Goal: Information Seeking & Learning: Stay updated

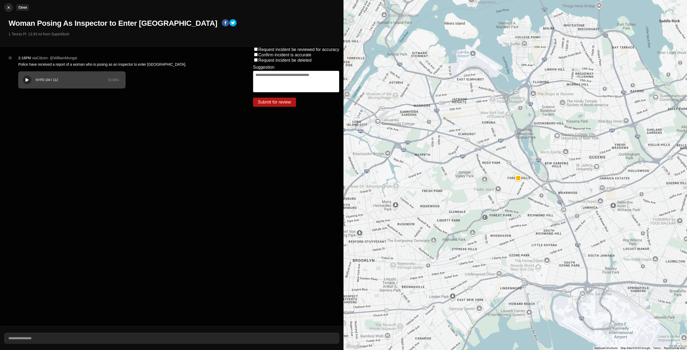
click at [4, 9] on button "Close" at bounding box center [8, 7] width 9 height 9
select select "*"
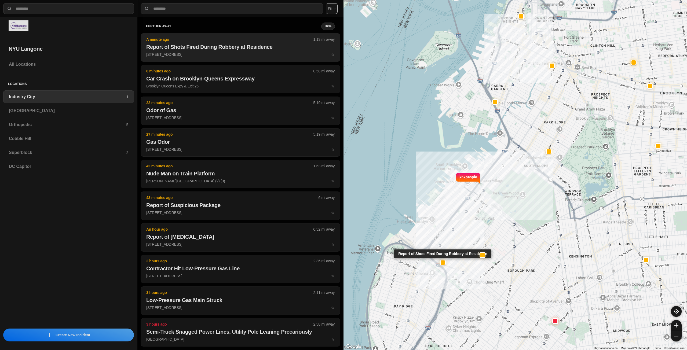
click at [225, 59] on button "A minute ago 1.13 mi away Report of Shots Fired During Robbery at Residence [ST…" at bounding box center [241, 47] width 200 height 28
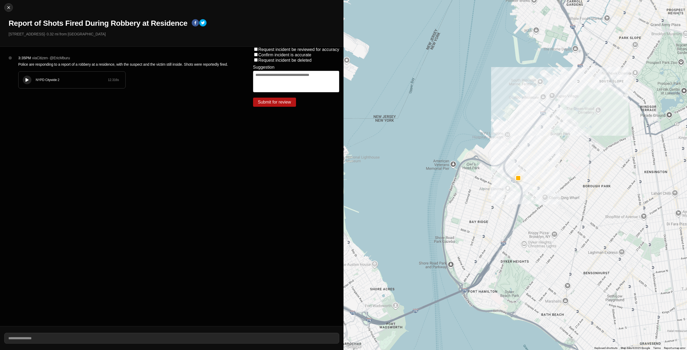
click at [26, 78] on icon at bounding box center [27, 79] width 3 height 3
click at [8, 9] on img at bounding box center [8, 7] width 5 height 5
select select "*"
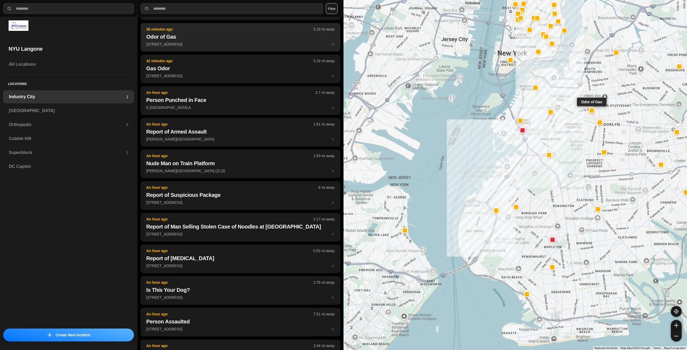
scroll to position [268, 0]
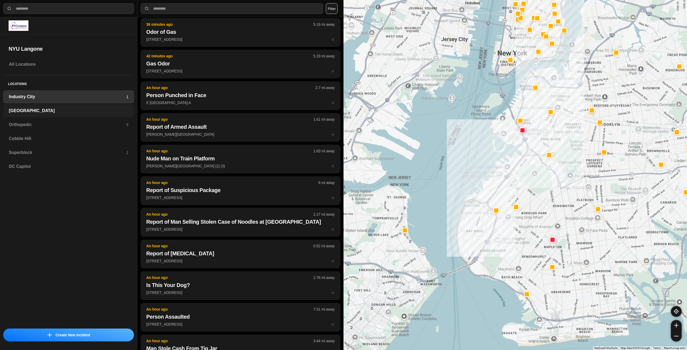
click at [103, 112] on h3 "[GEOGRAPHIC_DATA]" at bounding box center [68, 111] width 119 height 6
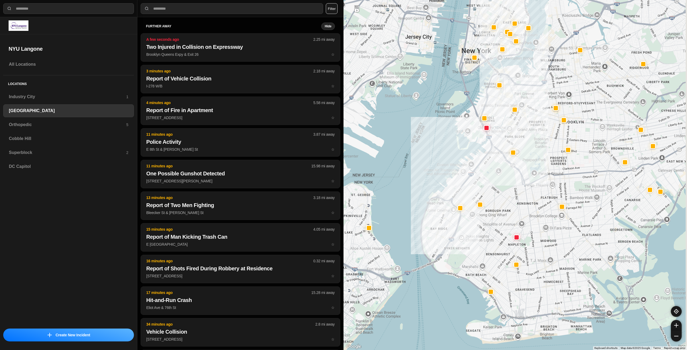
drag, startPoint x: 549, startPoint y: 158, endPoint x: 516, endPoint y: 181, distance: 39.8
click at [516, 181] on div at bounding box center [516, 175] width 344 height 350
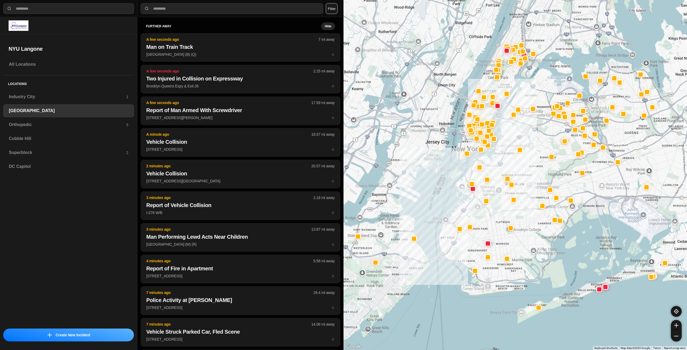
drag, startPoint x: 548, startPoint y: 154, endPoint x: 523, endPoint y: 195, distance: 48.4
click at [524, 195] on div at bounding box center [516, 175] width 344 height 350
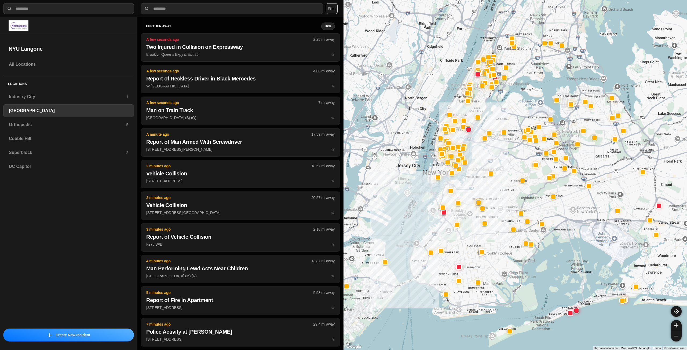
drag, startPoint x: 526, startPoint y: 162, endPoint x: 500, endPoint y: 188, distance: 36.1
click at [500, 188] on div at bounding box center [516, 175] width 344 height 350
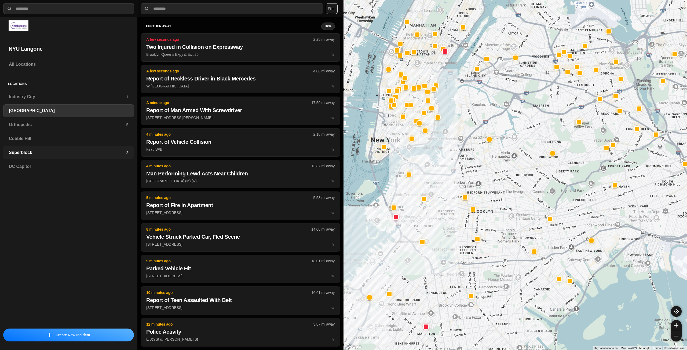
click at [63, 156] on h3 "Superblock" at bounding box center [67, 153] width 117 height 6
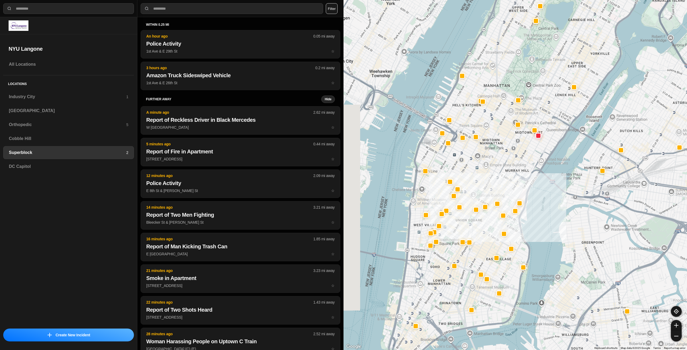
drag, startPoint x: 451, startPoint y: 173, endPoint x: 479, endPoint y: 173, distance: 28.2
click at [479, 173] on div at bounding box center [516, 175] width 344 height 350
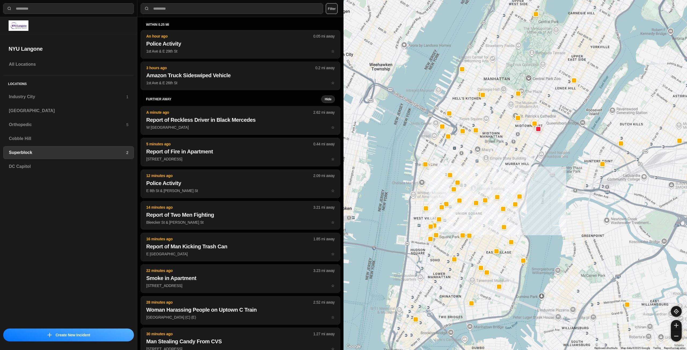
drag, startPoint x: 495, startPoint y: 170, endPoint x: 471, endPoint y: 190, distance: 30.7
click at [471, 190] on div at bounding box center [516, 175] width 344 height 350
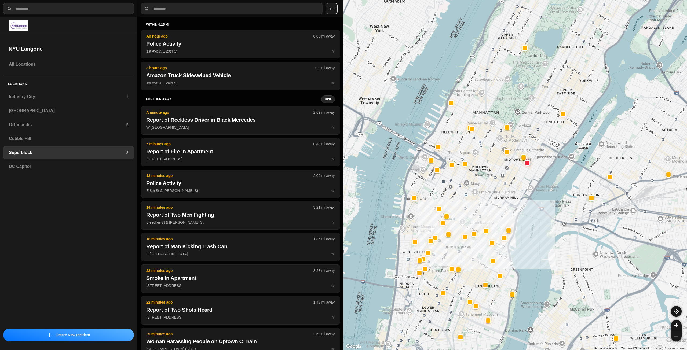
drag, startPoint x: 471, startPoint y: 184, endPoint x: 476, endPoint y: 206, distance: 22.2
click at [476, 206] on div at bounding box center [516, 175] width 344 height 350
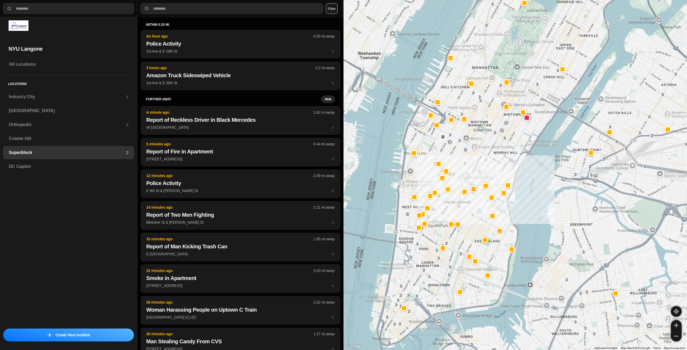
drag, startPoint x: 482, startPoint y: 206, endPoint x: 481, endPoint y: 161, distance: 45.9
click at [481, 161] on div at bounding box center [516, 175] width 344 height 350
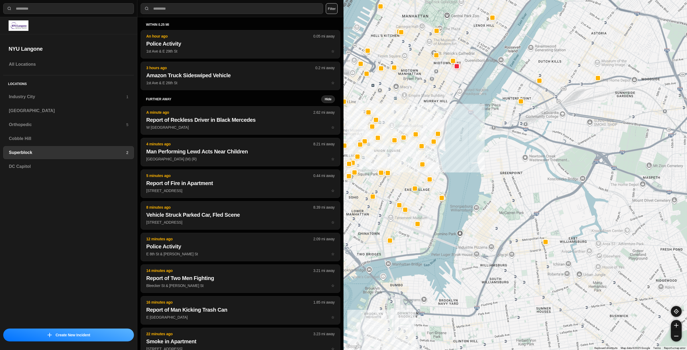
drag, startPoint x: 591, startPoint y: 241, endPoint x: 515, endPoint y: 180, distance: 96.6
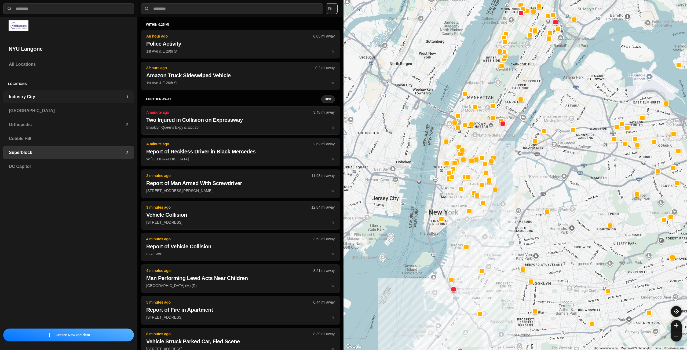
click at [37, 101] on div "Industry City 1" at bounding box center [68, 96] width 131 height 13
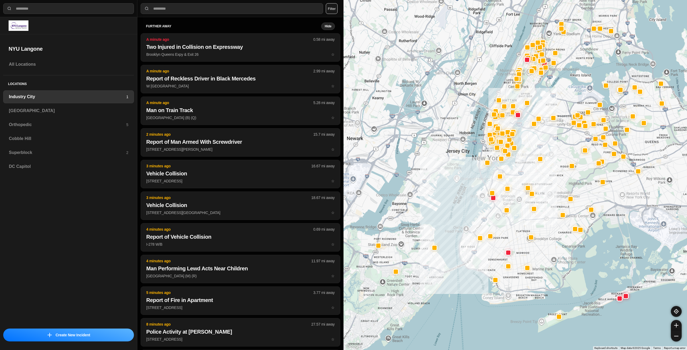
drag, startPoint x: 550, startPoint y: 203, endPoint x: 522, endPoint y: 226, distance: 35.9
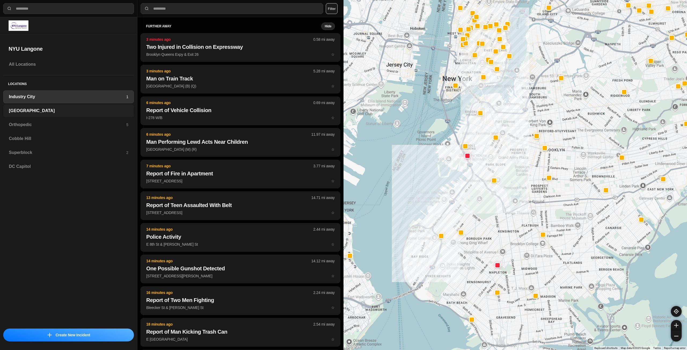
click at [100, 111] on h3 "[GEOGRAPHIC_DATA]" at bounding box center [68, 111] width 119 height 6
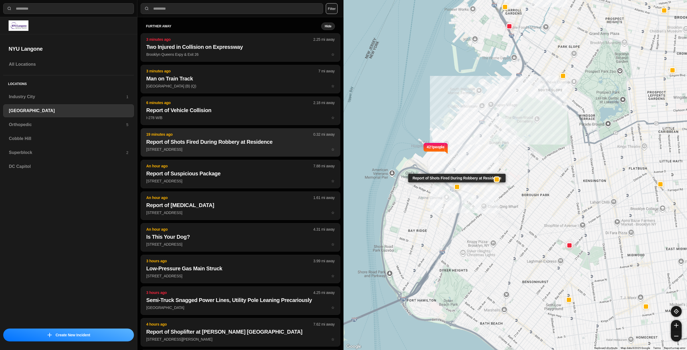
click at [241, 135] on p "19 minutes ago" at bounding box center [229, 134] width 167 height 5
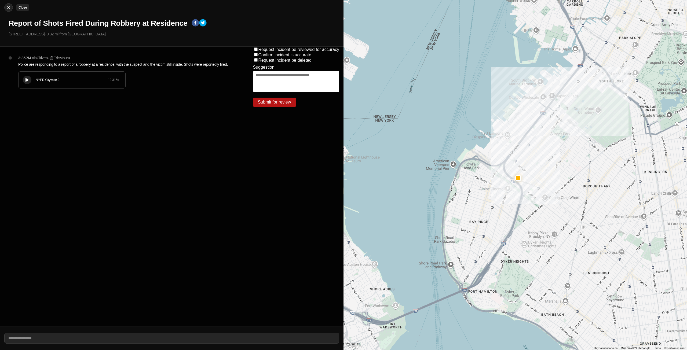
click at [6, 9] on img at bounding box center [8, 7] width 5 height 5
select select "*"
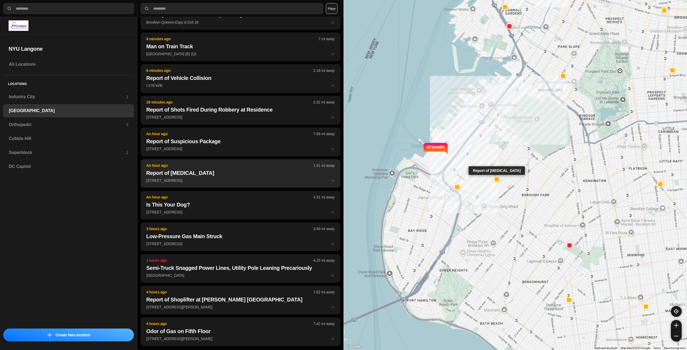
scroll to position [34, 0]
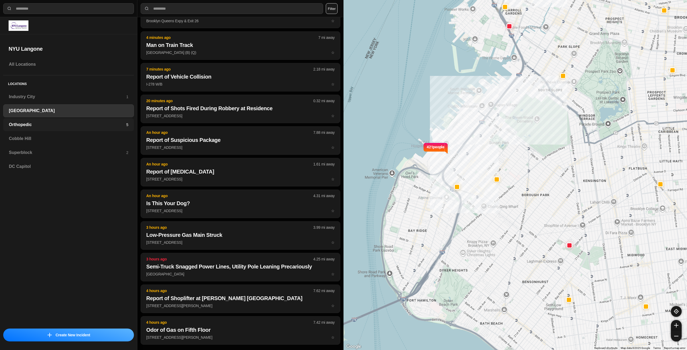
click at [89, 123] on h3 "Orthopedic" at bounding box center [67, 125] width 117 height 6
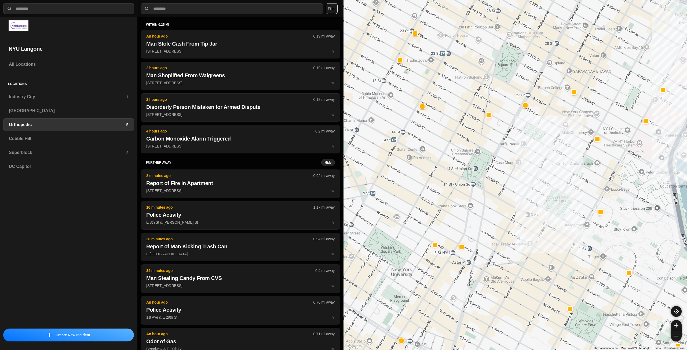
drag, startPoint x: 479, startPoint y: 102, endPoint x: 513, endPoint y: 126, distance: 42.2
click at [513, 126] on div at bounding box center [516, 175] width 344 height 350
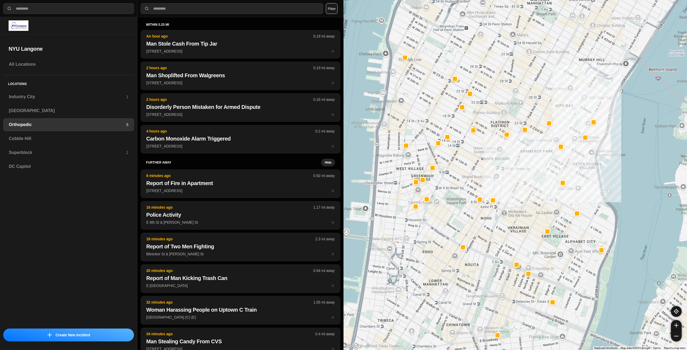
drag, startPoint x: 456, startPoint y: 197, endPoint x: 456, endPoint y: 222, distance: 25.0
click at [456, 222] on div at bounding box center [516, 175] width 344 height 350
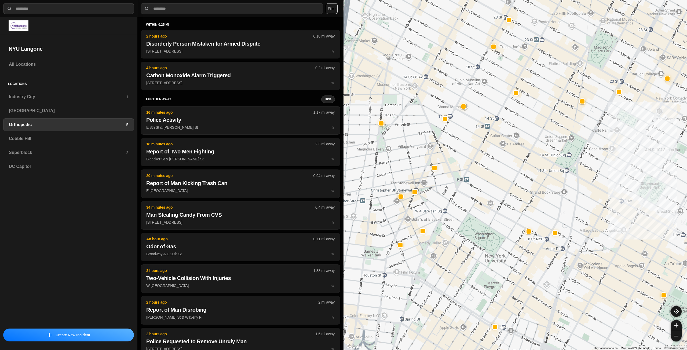
drag, startPoint x: 427, startPoint y: 197, endPoint x: 458, endPoint y: 190, distance: 31.9
click at [458, 190] on div at bounding box center [516, 175] width 344 height 350
click at [88, 100] on div "Industry City 1" at bounding box center [68, 96] width 131 height 13
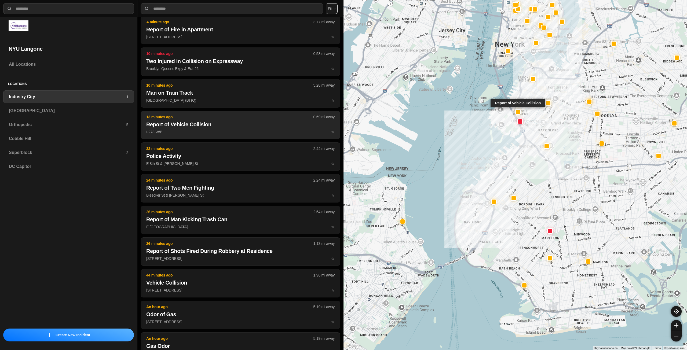
scroll to position [27, 0]
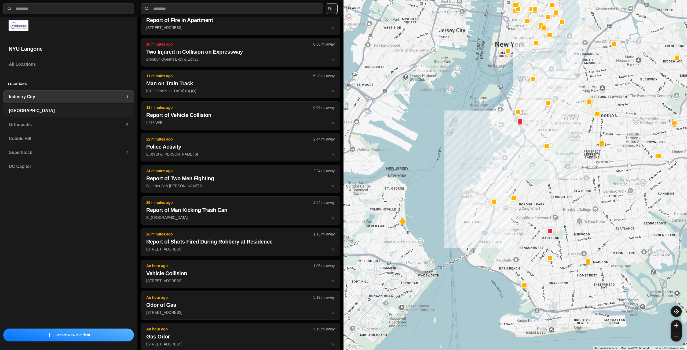
click at [24, 108] on h3 "[GEOGRAPHIC_DATA]" at bounding box center [68, 111] width 119 height 6
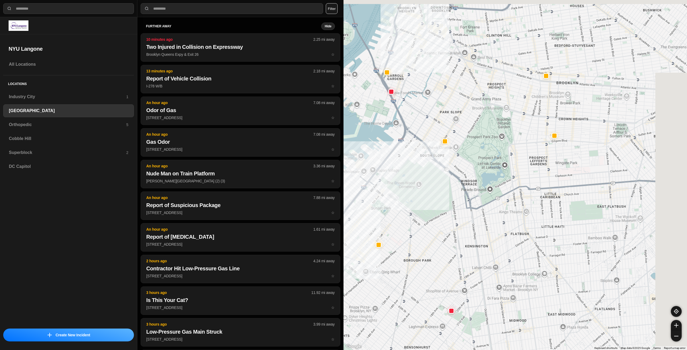
drag, startPoint x: 525, startPoint y: 156, endPoint x: 401, endPoint y: 224, distance: 141.1
click at [401, 224] on div "421 people" at bounding box center [516, 175] width 344 height 350
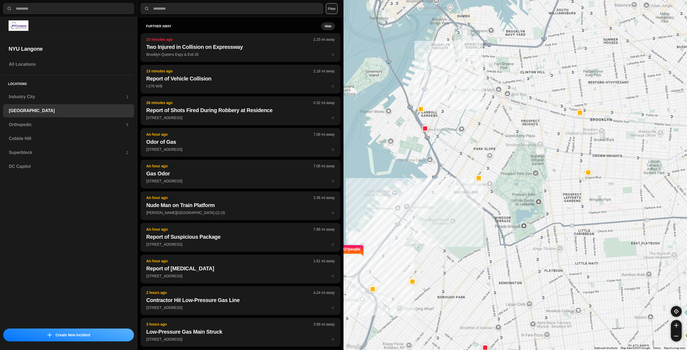
drag, startPoint x: 446, startPoint y: 213, endPoint x: 499, endPoint y: 241, distance: 60.0
click at [499, 241] on div "421 people" at bounding box center [516, 175] width 344 height 350
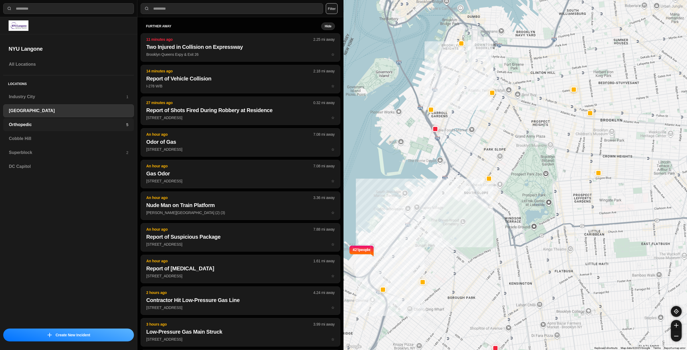
click at [81, 125] on h3 "Orthopedic" at bounding box center [67, 125] width 117 height 6
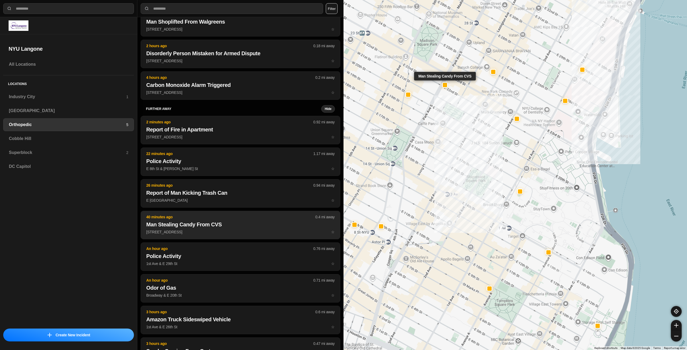
scroll to position [75, 0]
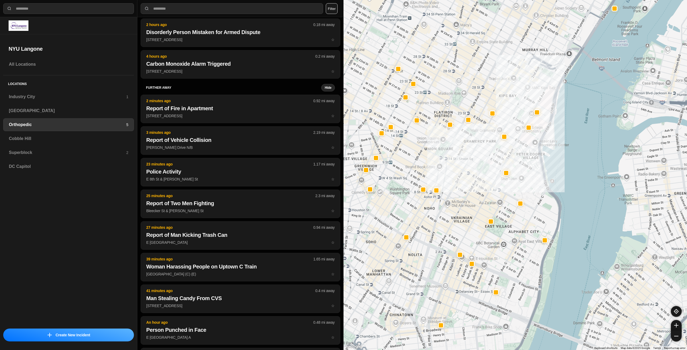
drag, startPoint x: 430, startPoint y: 181, endPoint x: 448, endPoint y: 175, distance: 19.2
click at [448, 175] on div at bounding box center [516, 175] width 344 height 350
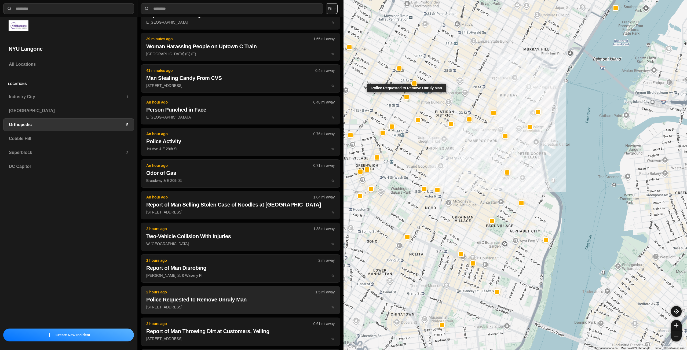
scroll to position [322, 0]
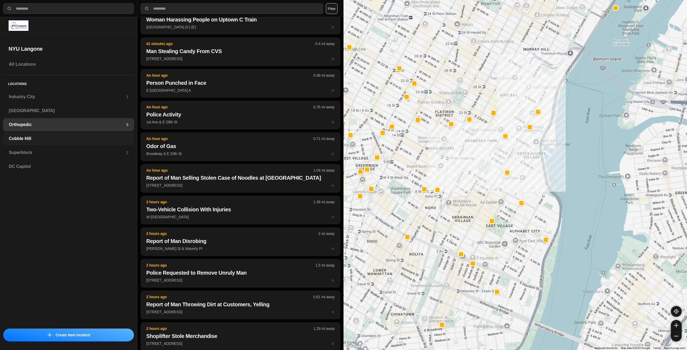
click at [56, 136] on h3 "Cobble Hill" at bounding box center [68, 139] width 119 height 6
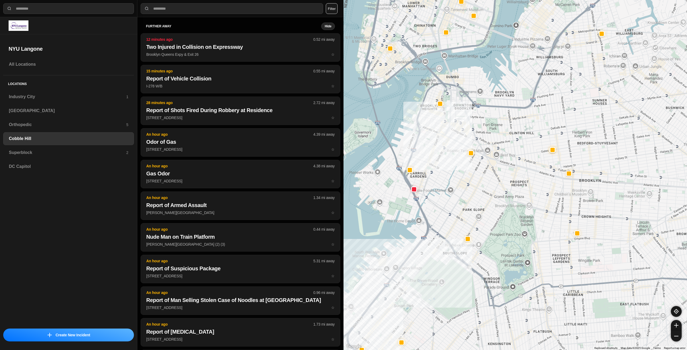
drag, startPoint x: 498, startPoint y: 179, endPoint x: 484, endPoint y: 177, distance: 14.6
click at [484, 177] on div at bounding box center [516, 175] width 344 height 350
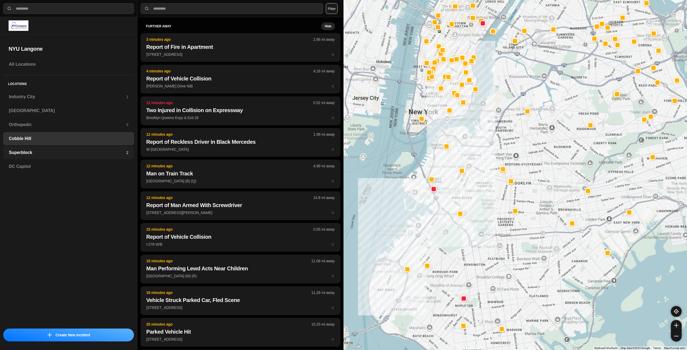
click at [126, 151] on h3 "Superblock" at bounding box center [67, 153] width 117 height 6
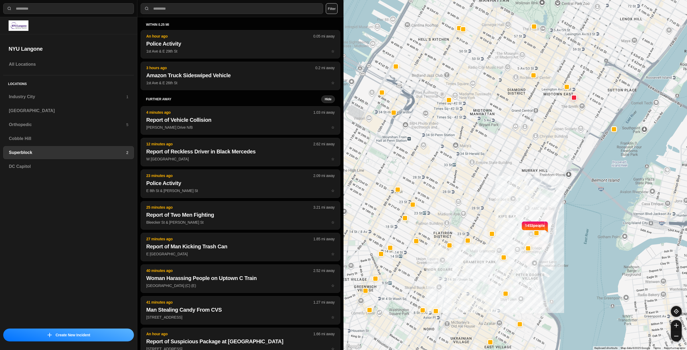
drag, startPoint x: 495, startPoint y: 126, endPoint x: 514, endPoint y: 128, distance: 19.2
click at [514, 128] on div "1453 people" at bounding box center [516, 175] width 344 height 350
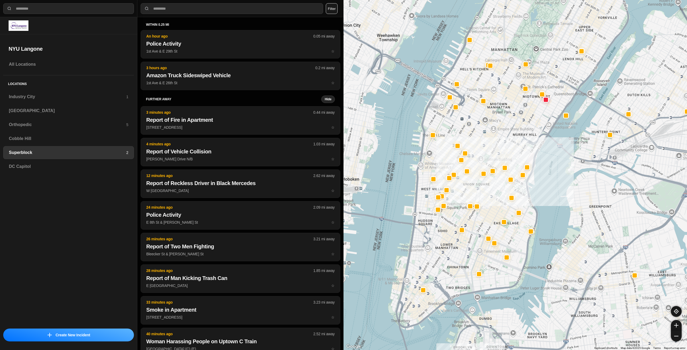
drag, startPoint x: 497, startPoint y: 137, endPoint x: 497, endPoint y: 123, distance: 14.2
click at [497, 123] on div at bounding box center [516, 175] width 344 height 350
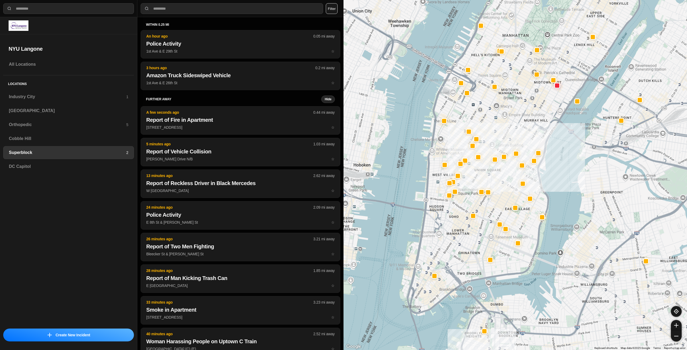
drag, startPoint x: 442, startPoint y: 272, endPoint x: 455, endPoint y: 255, distance: 21.2
click at [455, 255] on div at bounding box center [516, 175] width 344 height 350
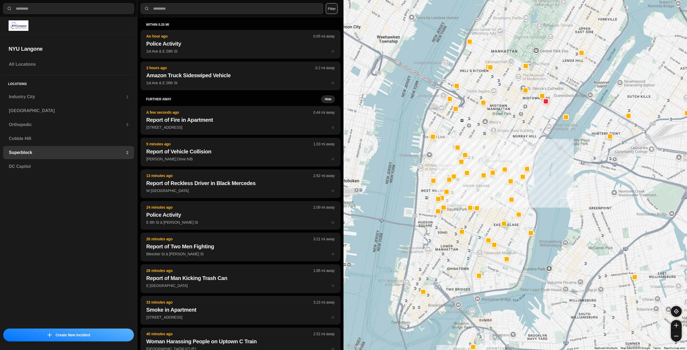
click at [467, 191] on div at bounding box center [516, 175] width 344 height 350
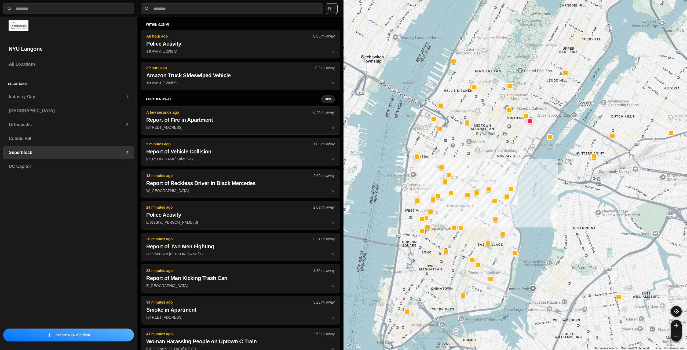
drag, startPoint x: 496, startPoint y: 125, endPoint x: 491, endPoint y: 156, distance: 31.0
click at [491, 156] on div at bounding box center [516, 175] width 344 height 350
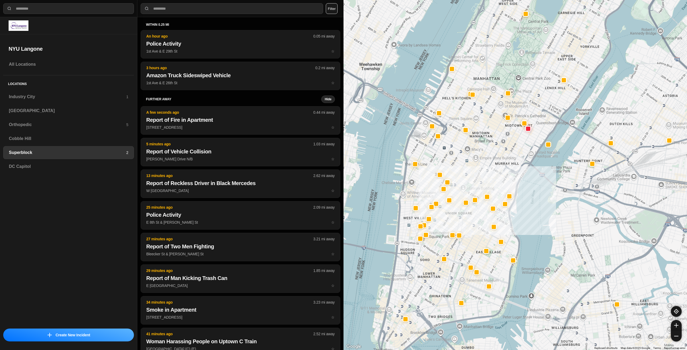
drag, startPoint x: 507, startPoint y: 162, endPoint x: 505, endPoint y: 165, distance: 3.5
click at [505, 165] on div at bounding box center [516, 175] width 344 height 350
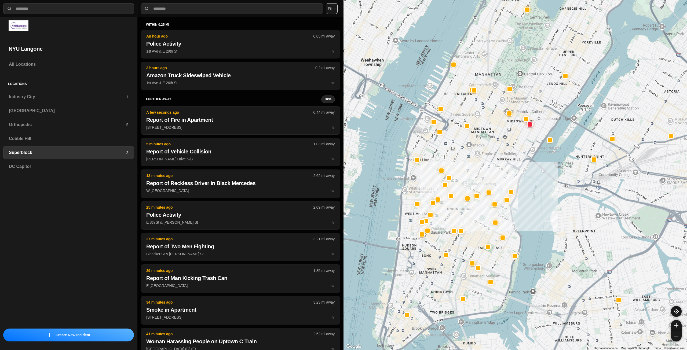
drag, startPoint x: 466, startPoint y: 241, endPoint x: 470, endPoint y: 234, distance: 8.8
click at [470, 234] on div at bounding box center [516, 175] width 344 height 350
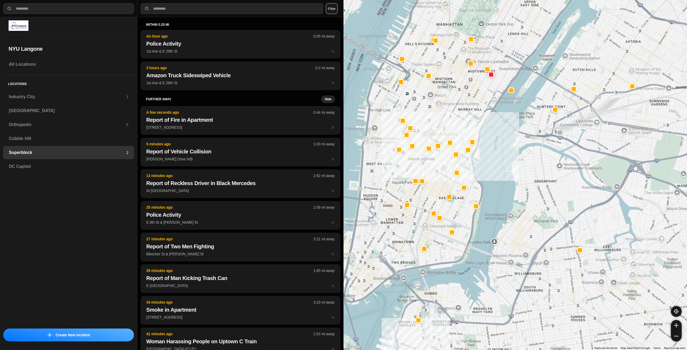
drag, startPoint x: 390, startPoint y: 209, endPoint x: 439, endPoint y: 238, distance: 57.2
click at [439, 238] on div at bounding box center [516, 175] width 344 height 350
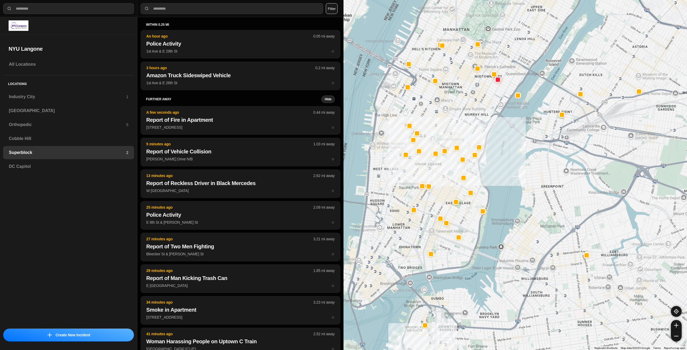
drag, startPoint x: 394, startPoint y: 242, endPoint x: 402, endPoint y: 246, distance: 9.3
click at [402, 246] on div at bounding box center [516, 175] width 344 height 350
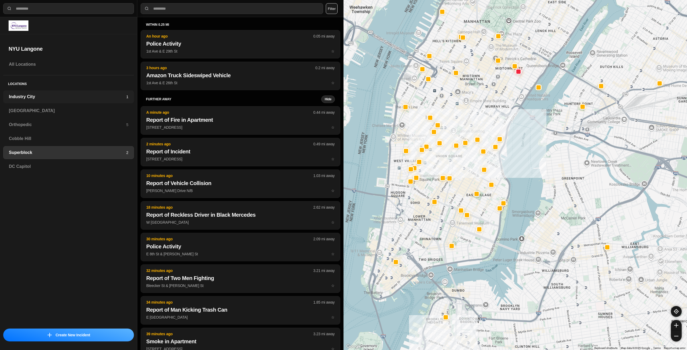
click at [79, 92] on div "Industry City 1" at bounding box center [68, 96] width 131 height 13
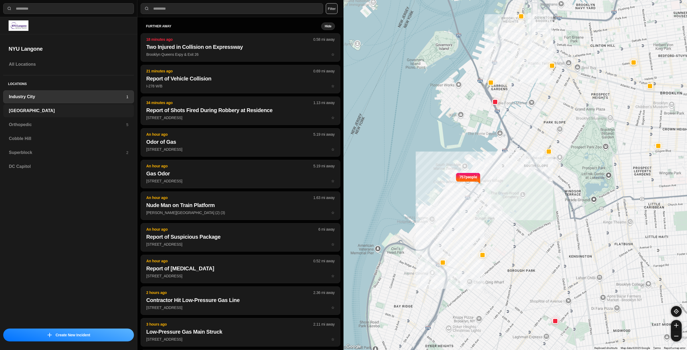
click at [76, 105] on div "[GEOGRAPHIC_DATA]" at bounding box center [68, 110] width 131 height 13
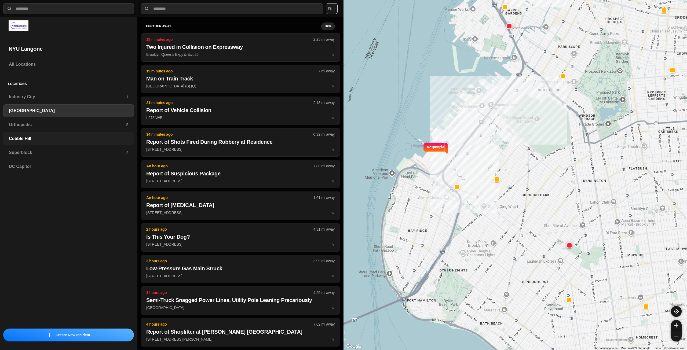
click at [62, 133] on div "Cobble Hill" at bounding box center [68, 138] width 131 height 13
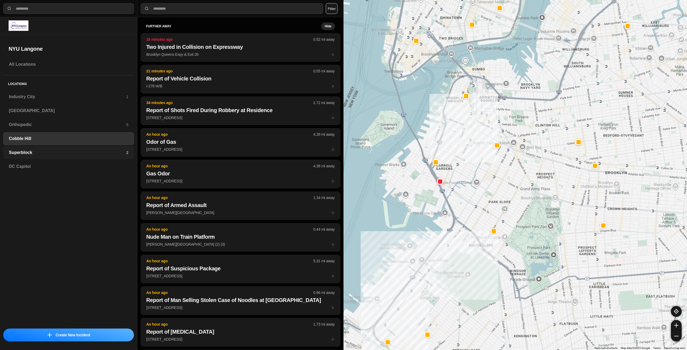
click at [106, 154] on h3 "Superblock" at bounding box center [67, 153] width 117 height 6
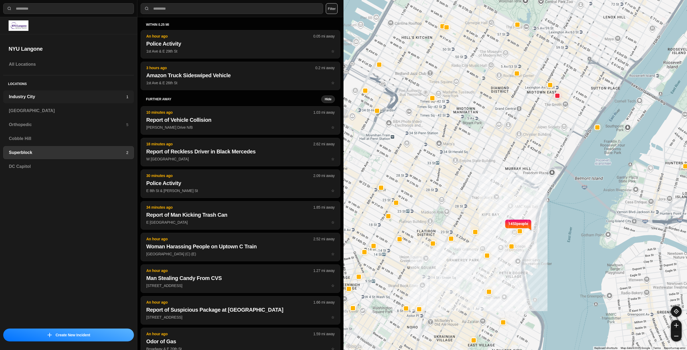
click at [125, 100] on div "Industry City 1" at bounding box center [68, 96] width 131 height 13
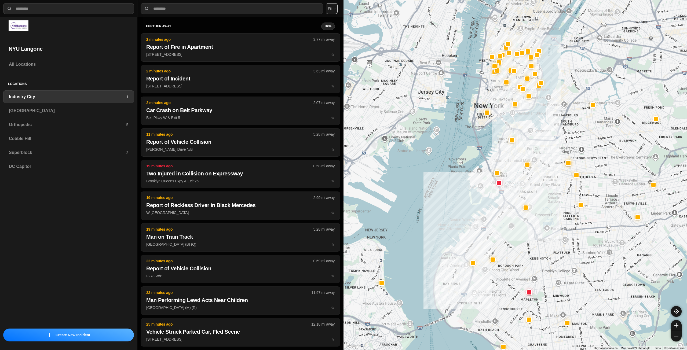
drag, startPoint x: 580, startPoint y: 162, endPoint x: 552, endPoint y: 203, distance: 49.6
click at [553, 203] on div at bounding box center [516, 175] width 344 height 350
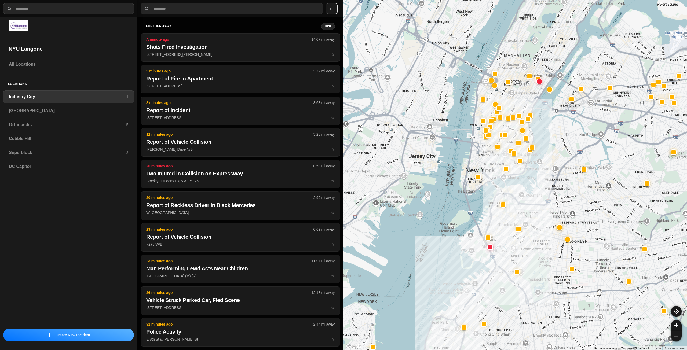
drag, startPoint x: 492, startPoint y: 98, endPoint x: 484, endPoint y: 164, distance: 66.5
click at [484, 164] on div at bounding box center [516, 175] width 344 height 350
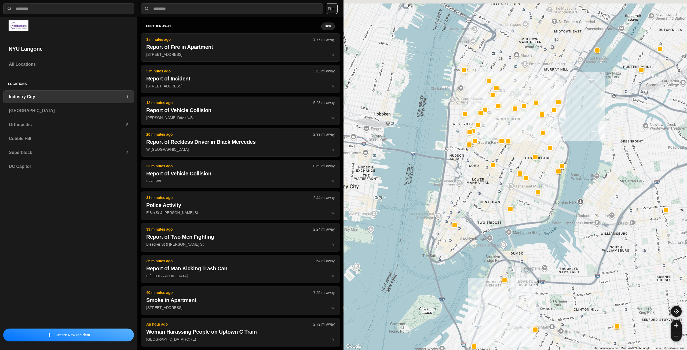
drag, startPoint x: 486, startPoint y: 158, endPoint x: 475, endPoint y: 202, distance: 45.8
click at [475, 202] on div "757 people" at bounding box center [516, 175] width 344 height 350
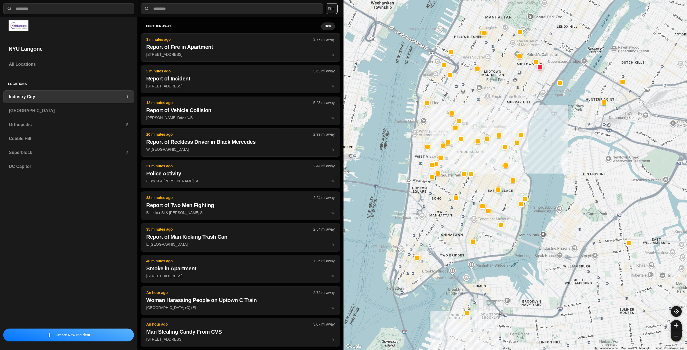
drag, startPoint x: 531, startPoint y: 86, endPoint x: 498, endPoint y: 113, distance: 42.3
click at [498, 113] on div "757 people" at bounding box center [516, 175] width 344 height 350
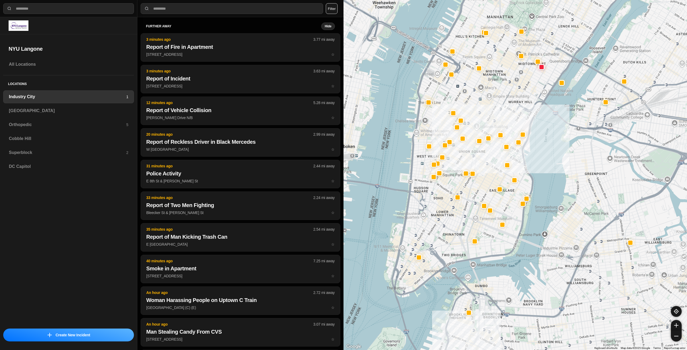
drag, startPoint x: 494, startPoint y: 102, endPoint x: 524, endPoint y: 74, distance: 41.0
click at [524, 74] on div "757 people" at bounding box center [516, 175] width 344 height 350
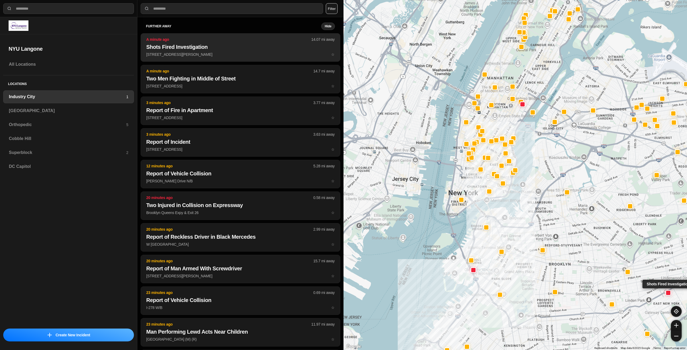
click at [188, 45] on h2 "Shots Fired Investigation" at bounding box center [240, 47] width 188 height 8
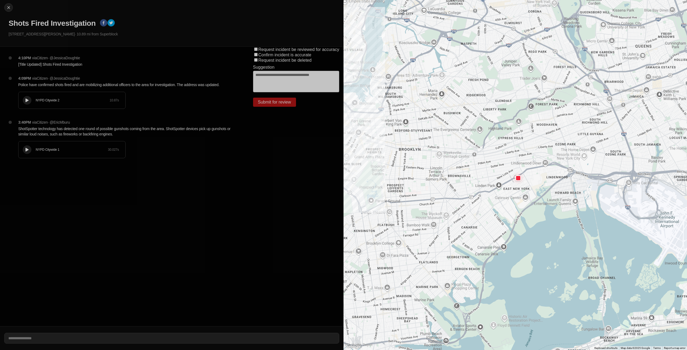
click at [28, 100] on icon at bounding box center [27, 100] width 3 height 3
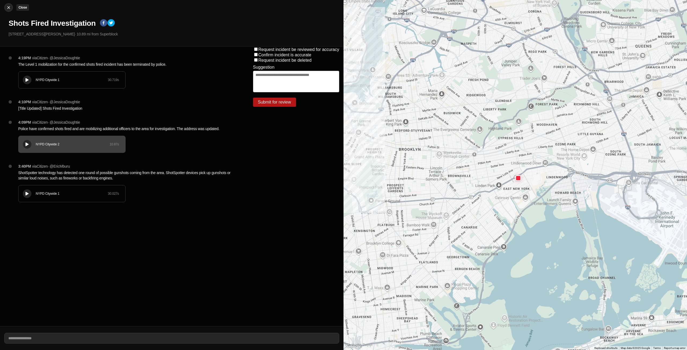
click at [10, 7] on img at bounding box center [8, 7] width 5 height 5
select select "*"
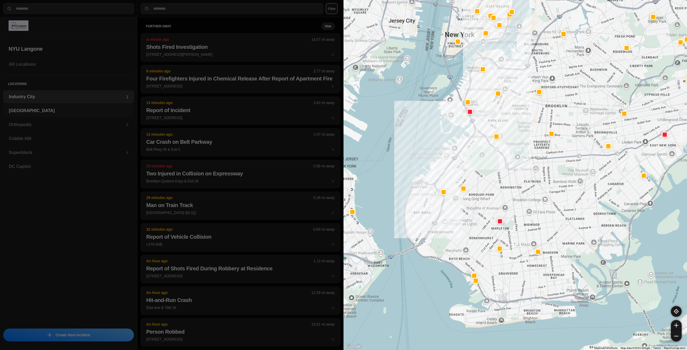
drag, startPoint x: 80, startPoint y: 111, endPoint x: 88, endPoint y: 110, distance: 8.4
click at [80, 110] on h3 "[GEOGRAPHIC_DATA]" at bounding box center [68, 111] width 119 height 6
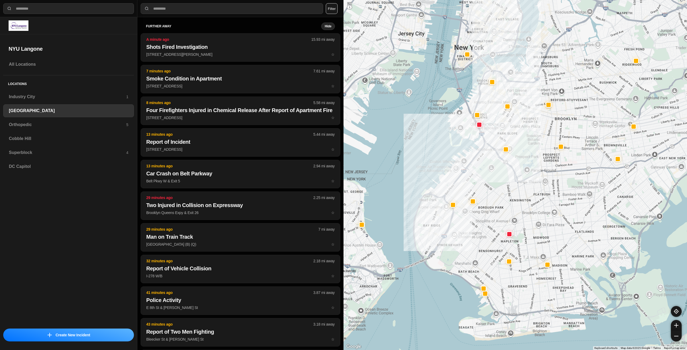
drag, startPoint x: 512, startPoint y: 165, endPoint x: 488, endPoint y: 169, distance: 24.2
click at [498, 178] on div at bounding box center [516, 175] width 344 height 350
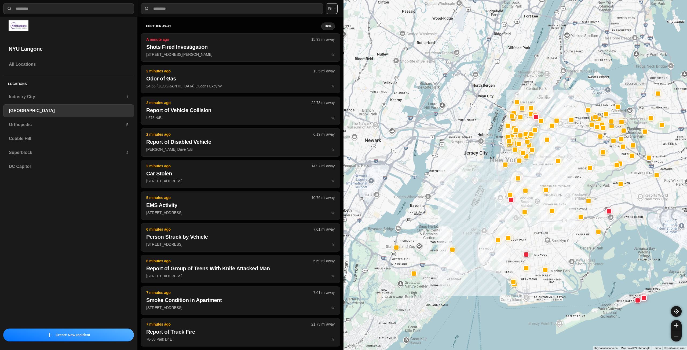
drag, startPoint x: 586, startPoint y: 89, endPoint x: 573, endPoint y: 179, distance: 90.6
click at [573, 179] on div at bounding box center [516, 175] width 344 height 350
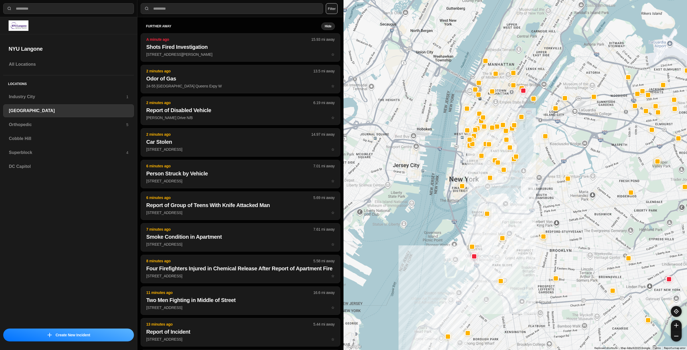
drag, startPoint x: 479, startPoint y: 138, endPoint x: 479, endPoint y: 177, distance: 38.7
click at [479, 177] on div at bounding box center [516, 175] width 344 height 350
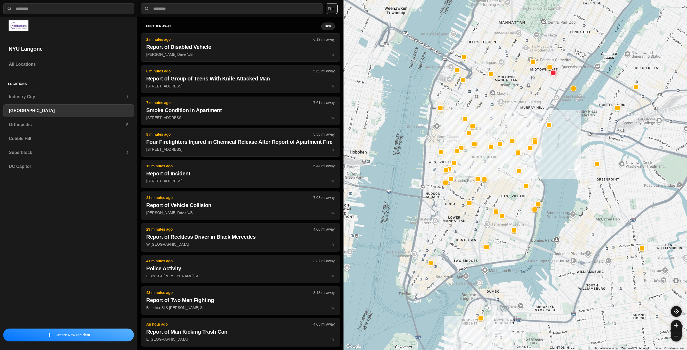
drag, startPoint x: 505, startPoint y: 145, endPoint x: 511, endPoint y: 197, distance: 51.6
click at [511, 197] on div "421 people" at bounding box center [516, 175] width 344 height 350
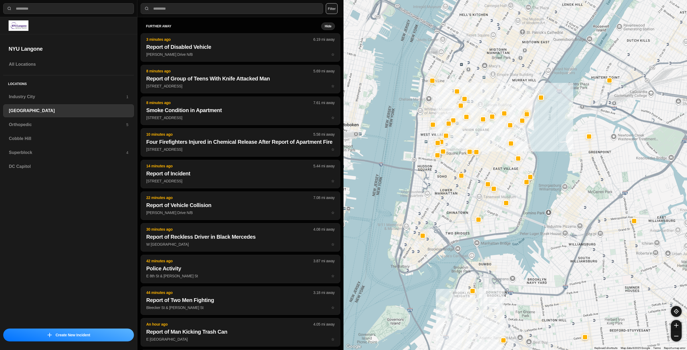
drag, startPoint x: 455, startPoint y: 182, endPoint x: 439, endPoint y: 230, distance: 50.9
click at [439, 230] on div "421 people" at bounding box center [516, 175] width 344 height 350
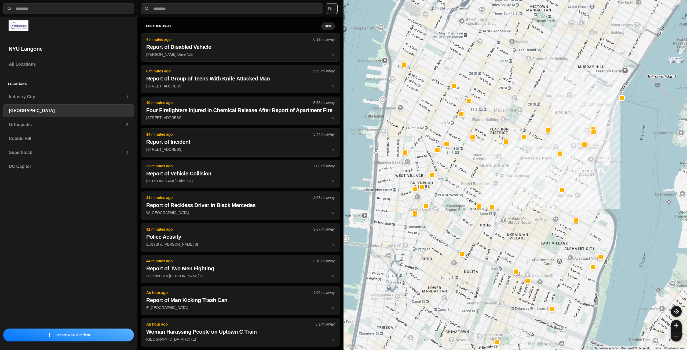
drag, startPoint x: 478, startPoint y: 97, endPoint x: 507, endPoint y: 114, distance: 33.6
click at [507, 114] on div "421 people" at bounding box center [516, 175] width 344 height 350
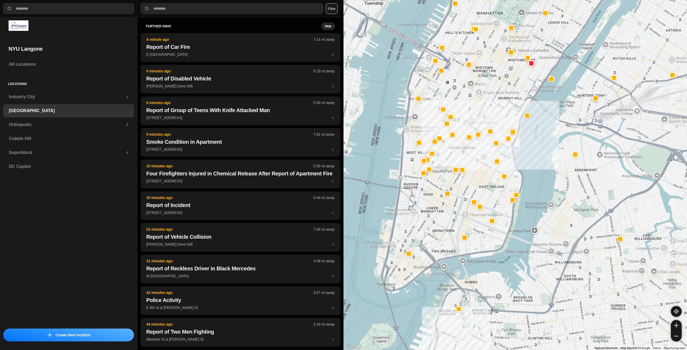
drag, startPoint x: 475, startPoint y: 331, endPoint x: 469, endPoint y: 297, distance: 34.6
click at [469, 297] on div "421 people" at bounding box center [516, 175] width 344 height 350
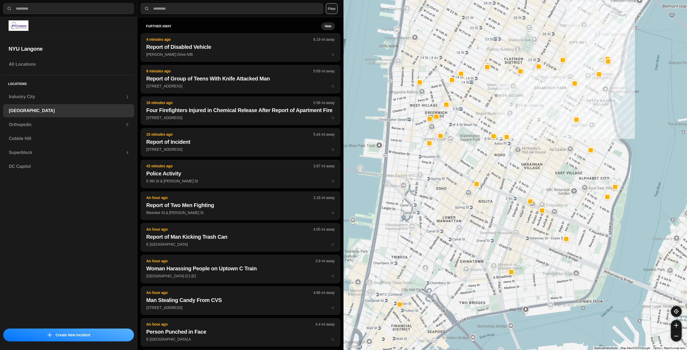
drag, startPoint x: 431, startPoint y: 217, endPoint x: 463, endPoint y: 273, distance: 65.2
click at [463, 273] on div "421 people" at bounding box center [516, 175] width 344 height 350
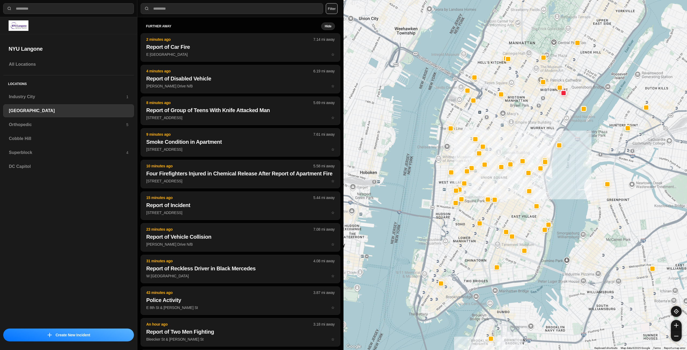
drag, startPoint x: 532, startPoint y: 97, endPoint x: 514, endPoint y: 140, distance: 46.0
click at [514, 140] on div "421 people" at bounding box center [516, 175] width 344 height 350
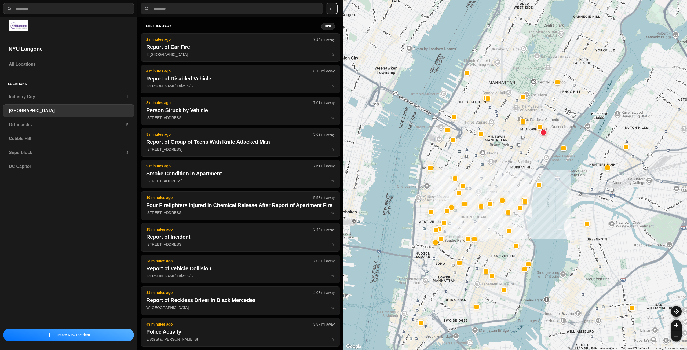
drag, startPoint x: 522, startPoint y: 49, endPoint x: 504, endPoint y: 83, distance: 38.6
click at [504, 83] on div "421 people" at bounding box center [516, 175] width 344 height 350
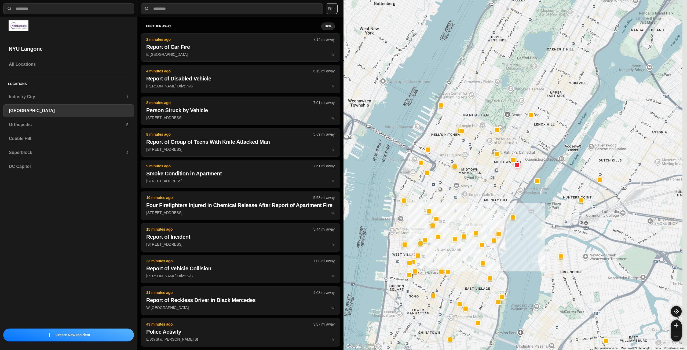
drag, startPoint x: 531, startPoint y: 66, endPoint x: 506, endPoint y: 97, distance: 40.5
click at [506, 97] on div "421 people" at bounding box center [516, 175] width 344 height 350
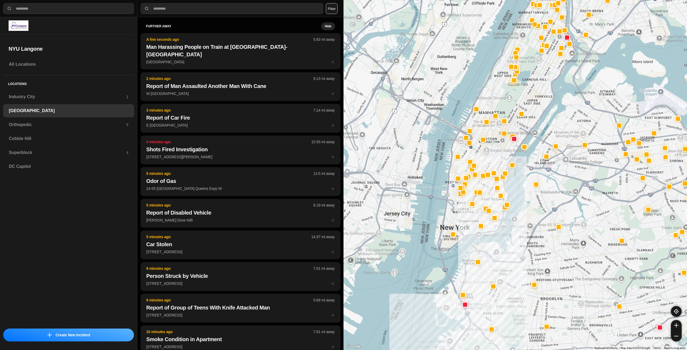
drag, startPoint x: 489, startPoint y: 180, endPoint x: 489, endPoint y: 162, distance: 18.5
click at [489, 162] on div at bounding box center [516, 175] width 344 height 350
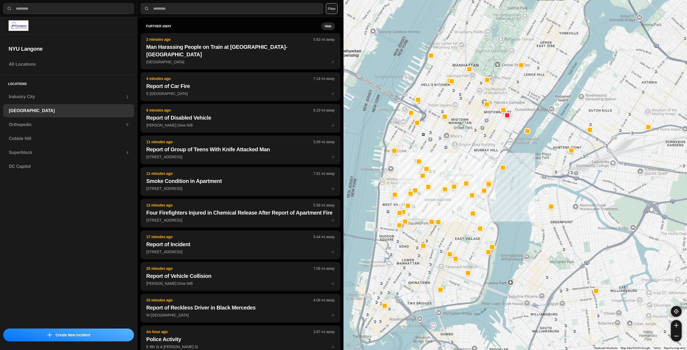
drag, startPoint x: 497, startPoint y: 118, endPoint x: 482, endPoint y: 145, distance: 30.6
click at [482, 145] on div "421 people" at bounding box center [516, 175] width 344 height 350
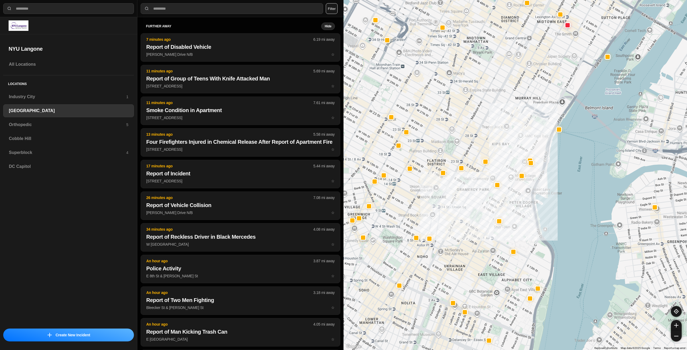
drag, startPoint x: 453, startPoint y: 154, endPoint x: 479, endPoint y: 112, distance: 49.1
click at [479, 112] on div "421 people" at bounding box center [516, 175] width 344 height 350
